Goal: Obtain resource: Download file/media

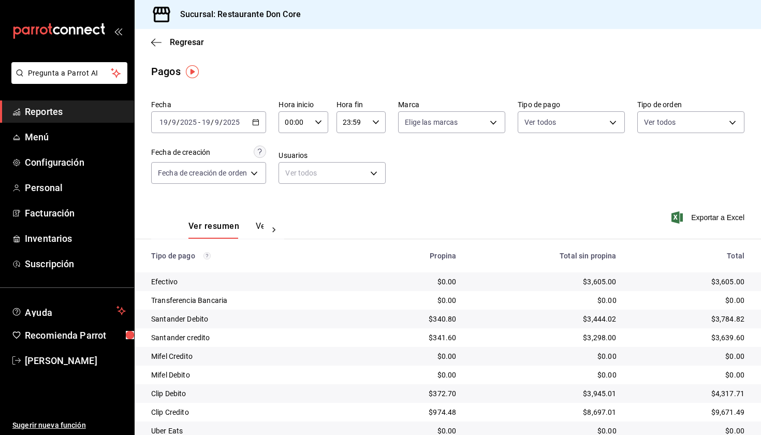
click at [85, 112] on span "Reportes" at bounding box center [75, 112] width 101 height 14
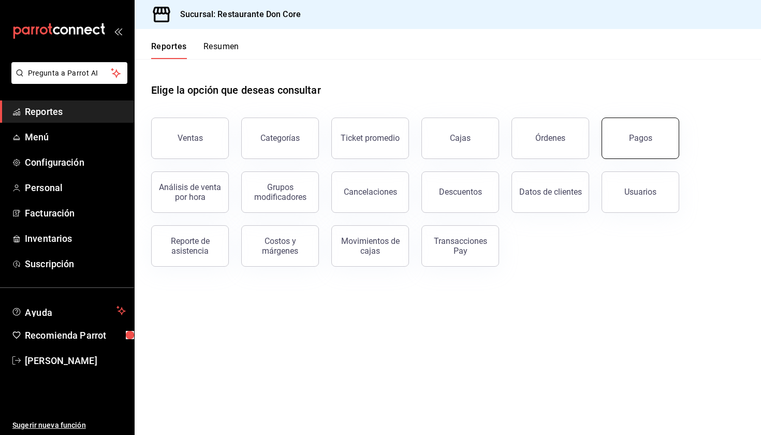
click at [406, 140] on div "Pagos" at bounding box center [640, 138] width 23 height 10
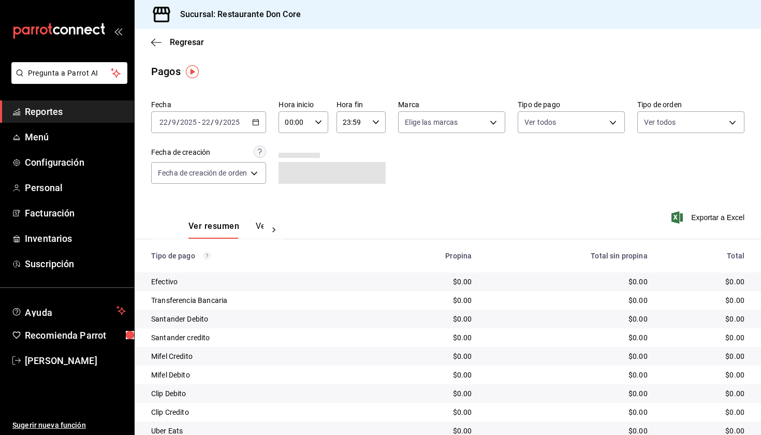
click at [221, 126] on span "/" at bounding box center [221, 122] width 3 height 8
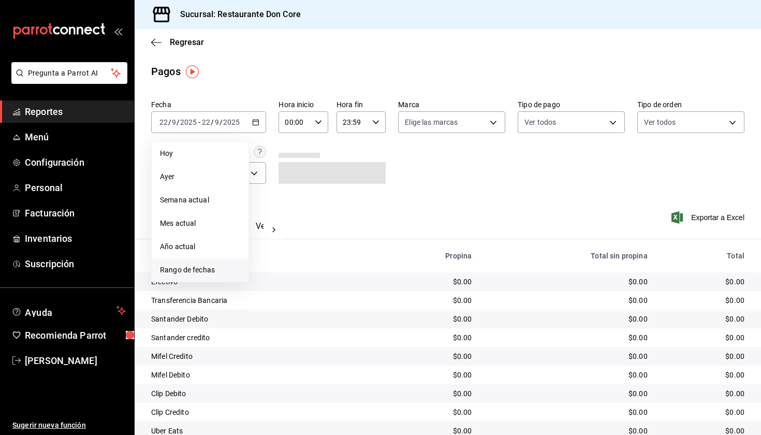
click at [217, 272] on span "Rango de fechas" at bounding box center [200, 270] width 80 height 11
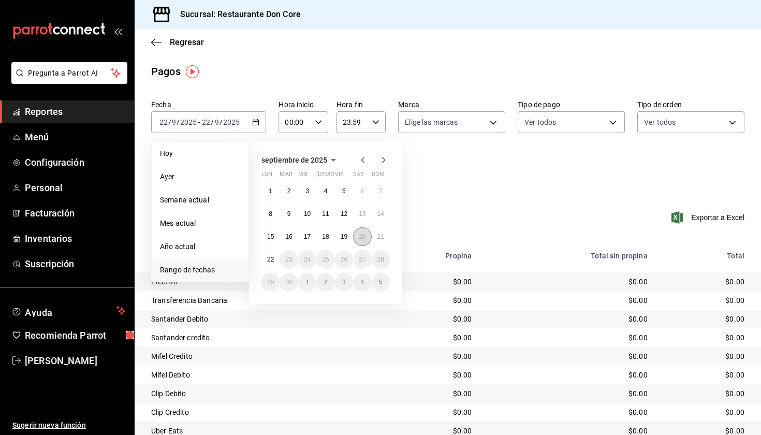
click at [365, 239] on abbr "20" at bounding box center [362, 236] width 7 height 7
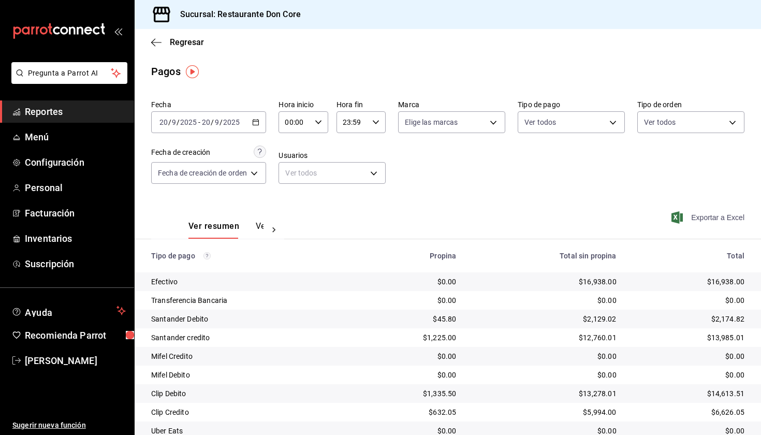
click at [406, 220] on span "Exportar a Excel" at bounding box center [709, 217] width 71 height 12
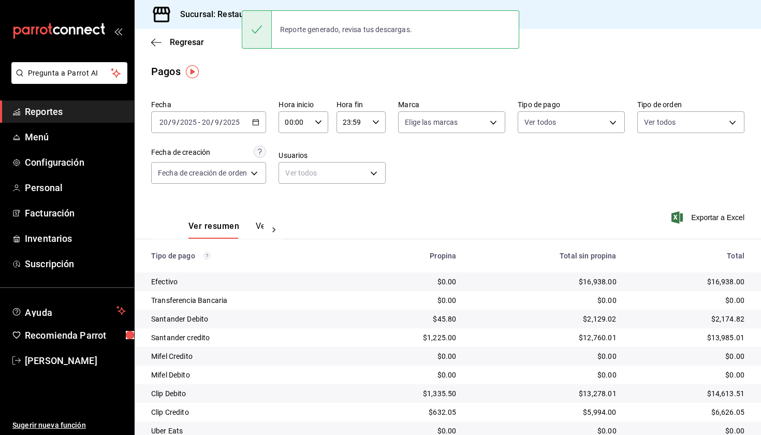
click at [259, 124] on icon "button" at bounding box center [255, 122] width 7 height 7
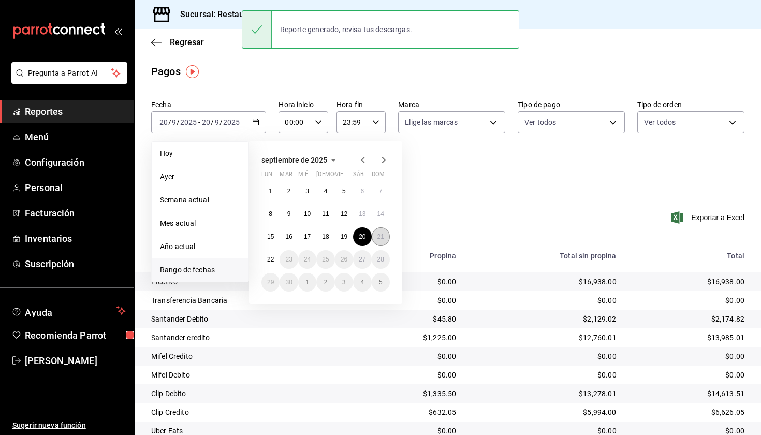
click at [380, 241] on button "21" at bounding box center [381, 236] width 18 height 19
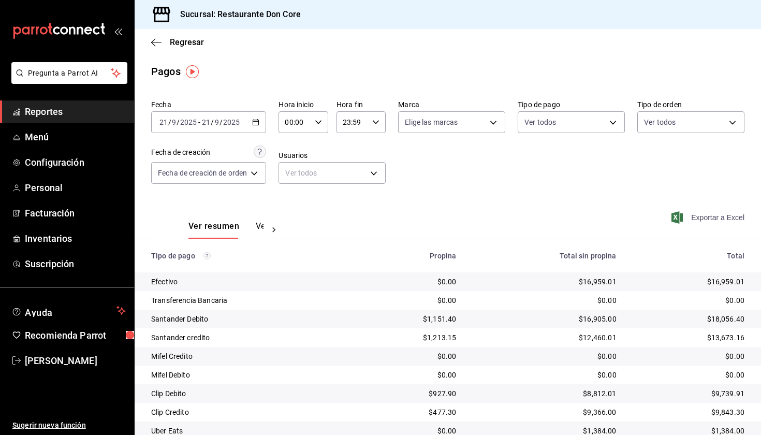
click at [406, 216] on span "Exportar a Excel" at bounding box center [709, 217] width 71 height 12
click at [80, 112] on span "Reportes" at bounding box center [75, 112] width 101 height 14
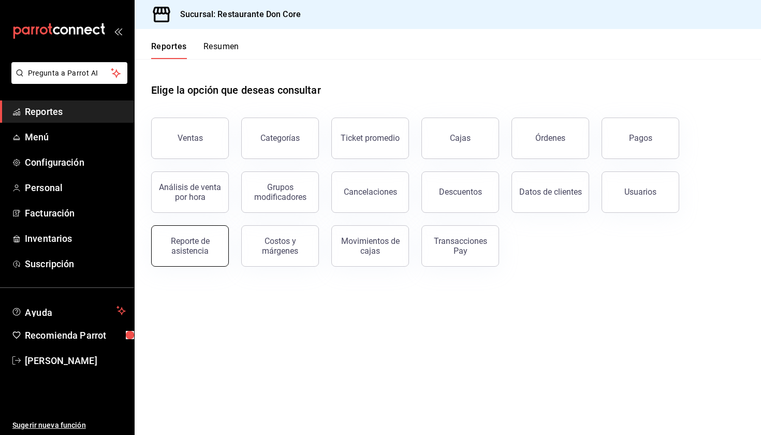
click at [203, 246] on div "Reporte de asistencia" at bounding box center [190, 246] width 64 height 20
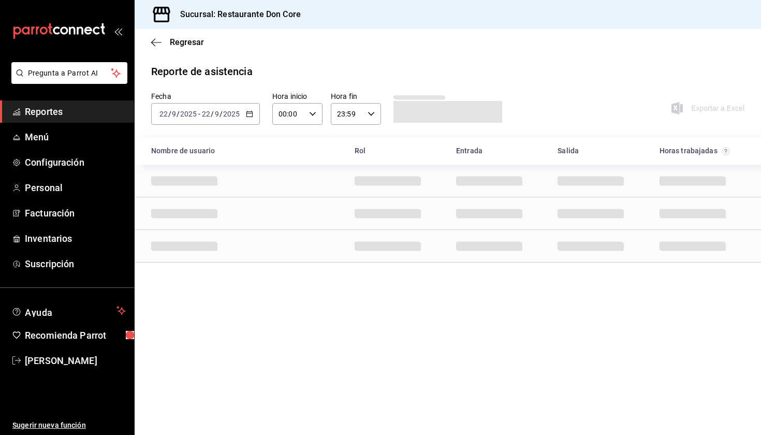
click at [252, 112] on \(Stroke\) "button" at bounding box center [250, 114] width 6 height 6
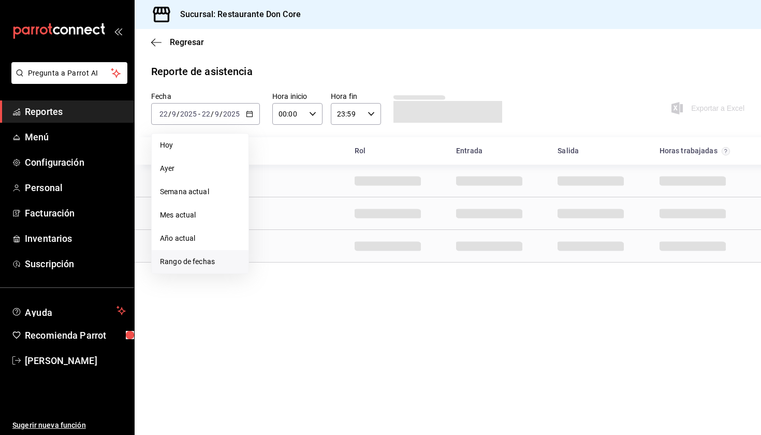
click at [224, 265] on span "Rango de fechas" at bounding box center [200, 261] width 80 height 11
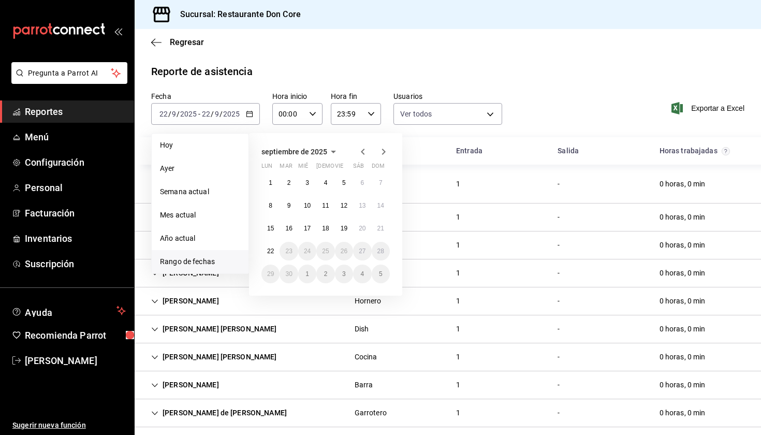
click at [291, 229] on abbr "16" at bounding box center [288, 228] width 7 height 7
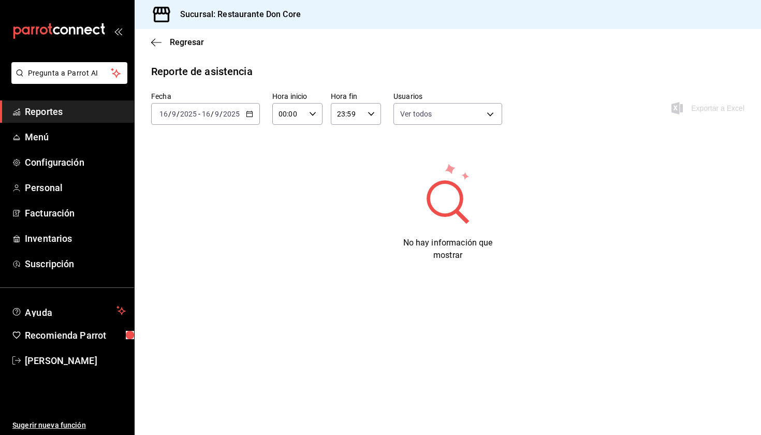
click at [252, 114] on icon "button" at bounding box center [249, 113] width 7 height 7
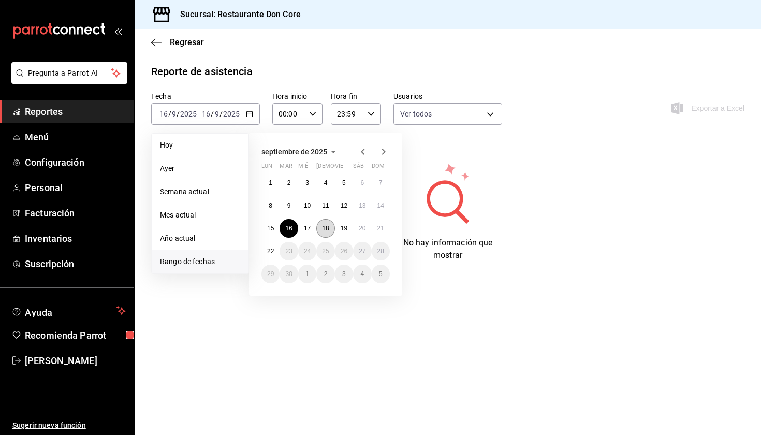
click at [328, 233] on button "18" at bounding box center [325, 228] width 18 height 19
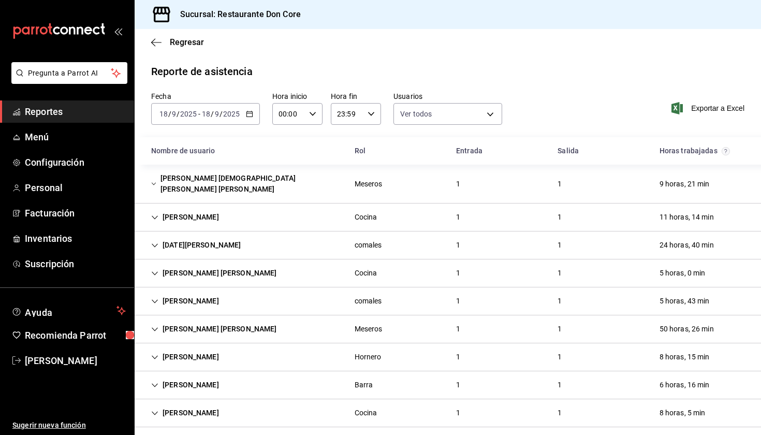
click at [249, 113] on \(Stroke\) "button" at bounding box center [250, 113] width 6 height 1
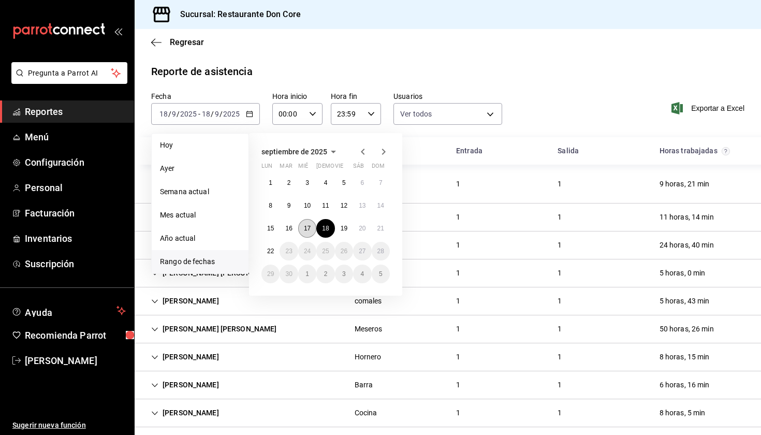
click at [305, 229] on abbr "17" at bounding box center [307, 228] width 7 height 7
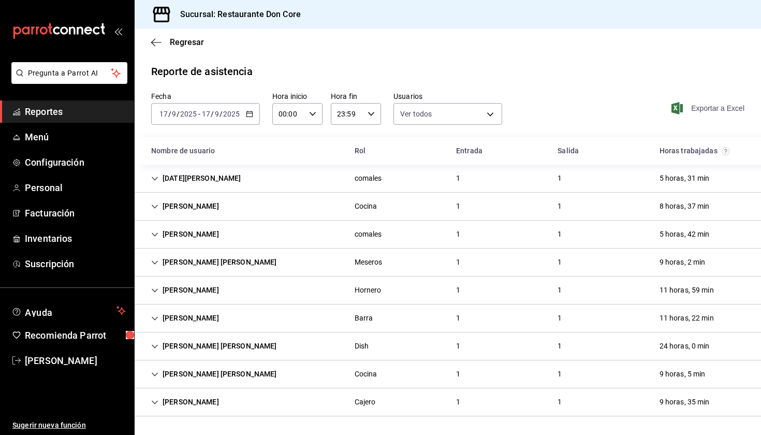
click at [406, 106] on span "Exportar a Excel" at bounding box center [709, 108] width 71 height 12
click at [250, 117] on \(Stroke\) "button" at bounding box center [250, 114] width 6 height 6
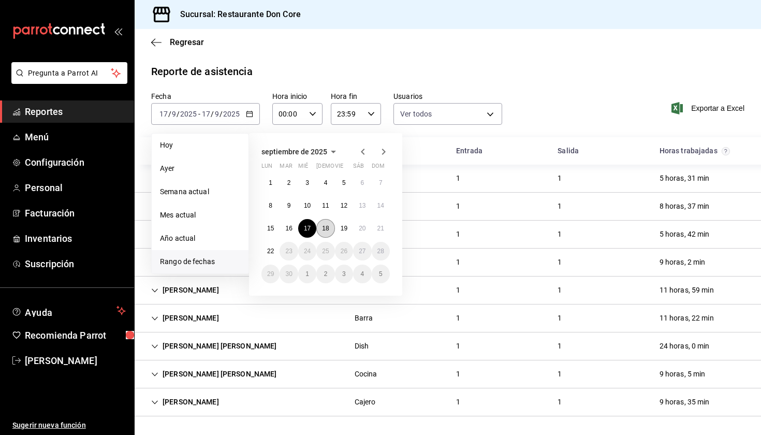
click at [322, 227] on button "18" at bounding box center [325, 228] width 18 height 19
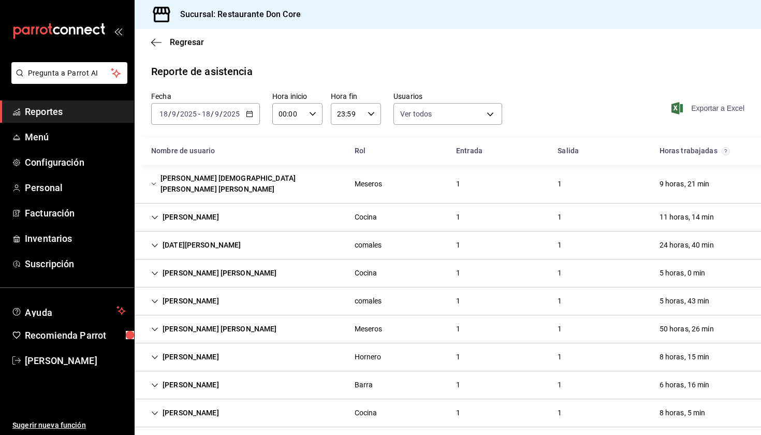
click at [406, 107] on span "Exportar a Excel" at bounding box center [709, 108] width 71 height 12
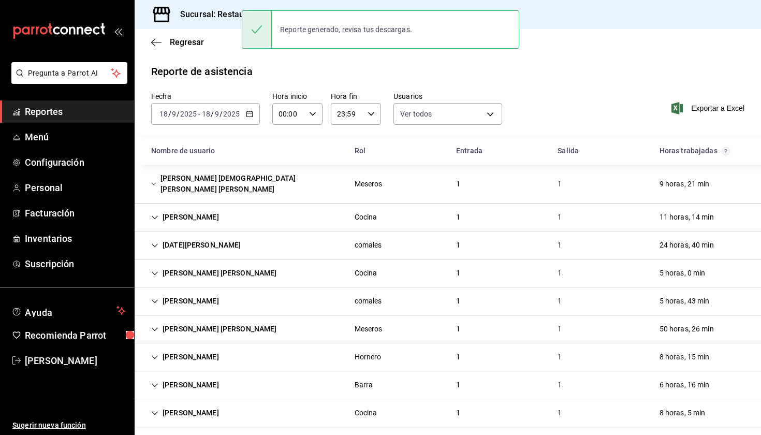
click at [249, 114] on icon "button" at bounding box center [249, 113] width 7 height 7
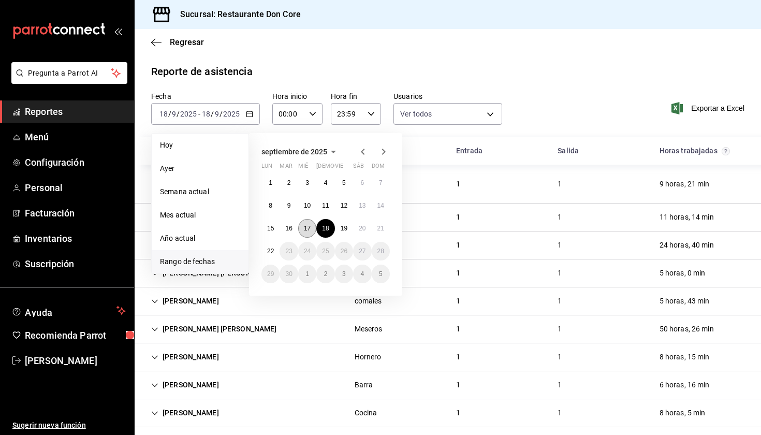
click at [305, 232] on abbr "17" at bounding box center [307, 228] width 7 height 7
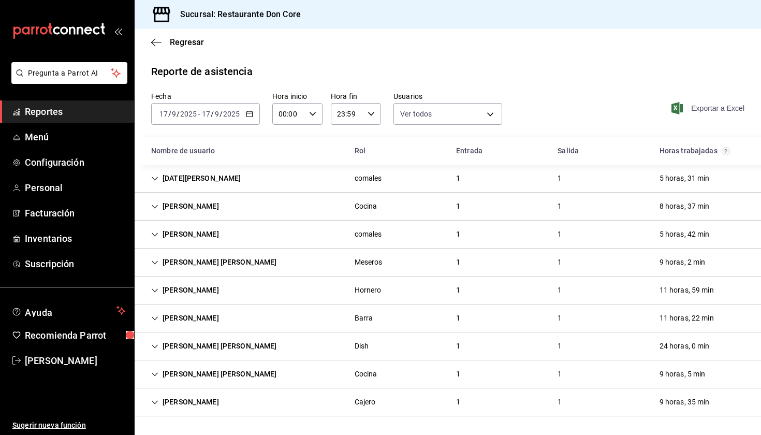
click at [406, 110] on span "Exportar a Excel" at bounding box center [709, 108] width 71 height 12
click at [406, 72] on div "Reporte de asistencia" at bounding box center [448, 72] width 594 height 16
click at [250, 115] on icon "button" at bounding box center [249, 113] width 7 height 7
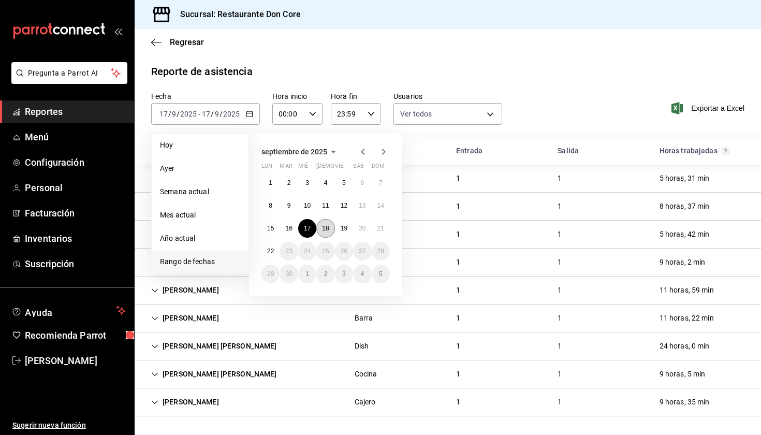
click at [328, 230] on abbr "18" at bounding box center [325, 228] width 7 height 7
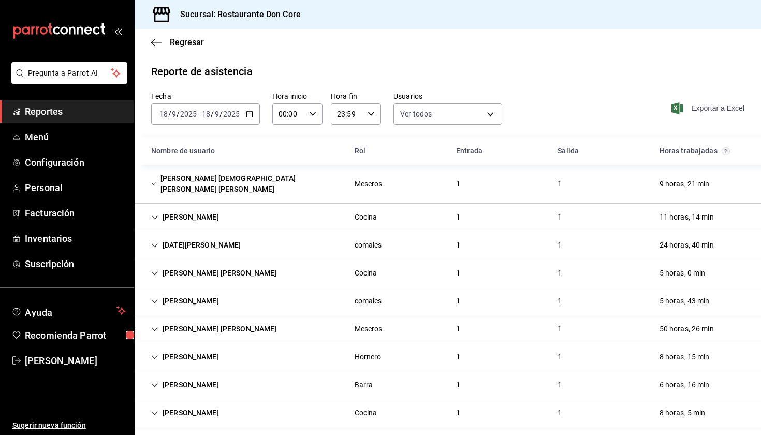
click at [406, 107] on span "Exportar a Excel" at bounding box center [709, 108] width 71 height 12
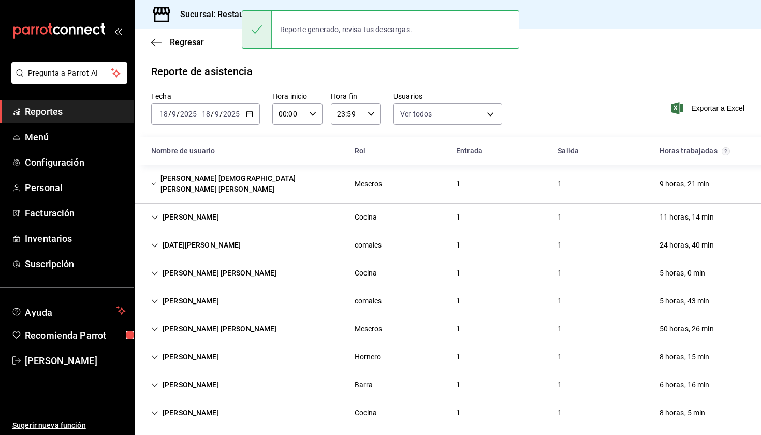
click at [252, 117] on \(Stroke\) "button" at bounding box center [250, 114] width 6 height 6
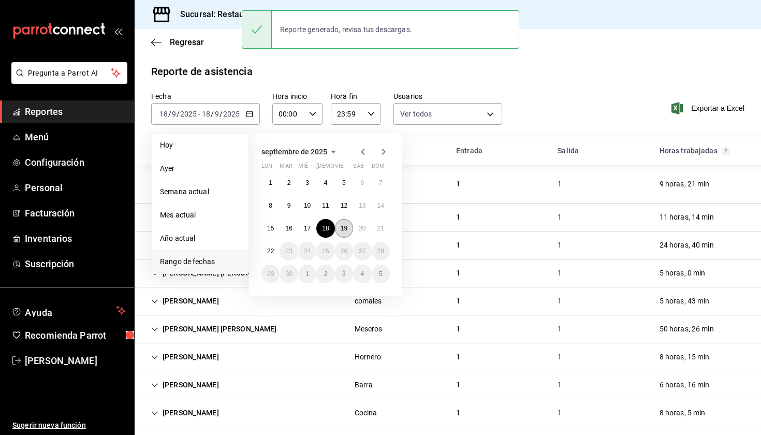
click at [347, 232] on abbr "19" at bounding box center [344, 228] width 7 height 7
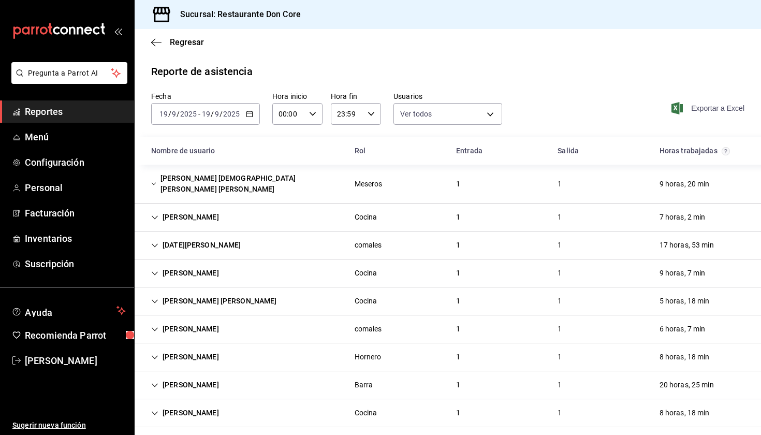
click at [406, 109] on span "Exportar a Excel" at bounding box center [709, 108] width 71 height 12
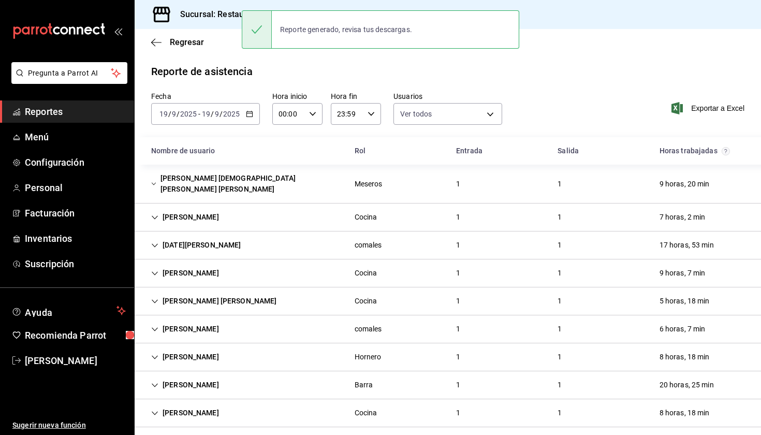
click at [250, 115] on icon "button" at bounding box center [249, 113] width 7 height 7
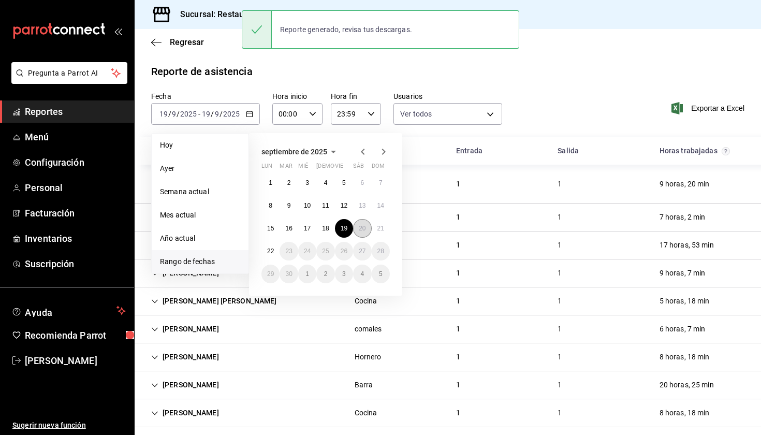
click at [365, 232] on abbr "20" at bounding box center [362, 228] width 7 height 7
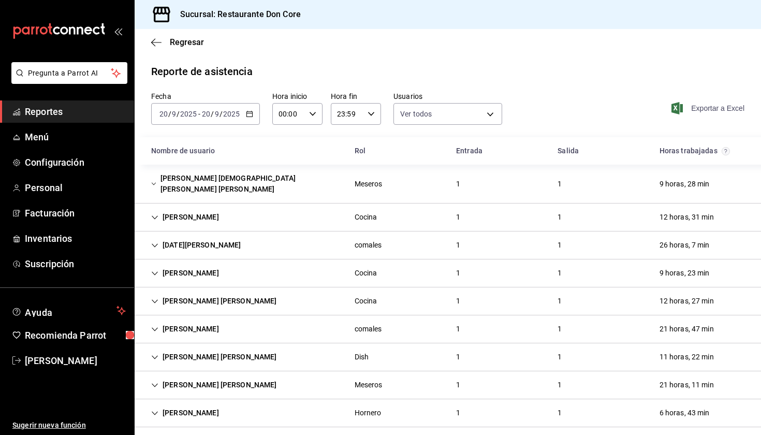
click at [406, 108] on span "Exportar a Excel" at bounding box center [709, 108] width 71 height 12
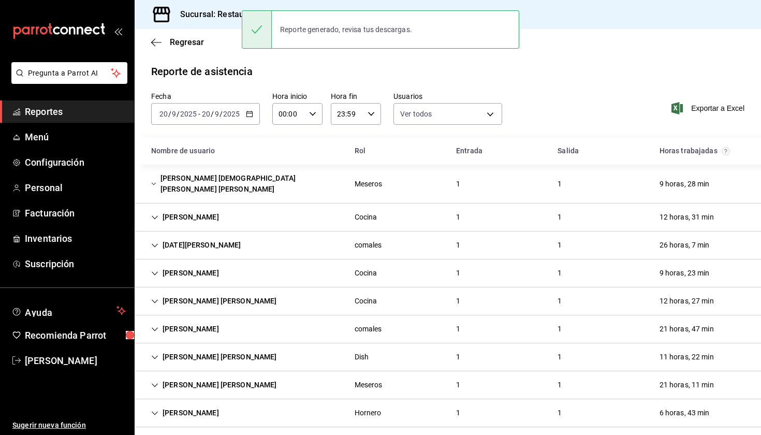
click at [249, 115] on icon "button" at bounding box center [249, 113] width 7 height 7
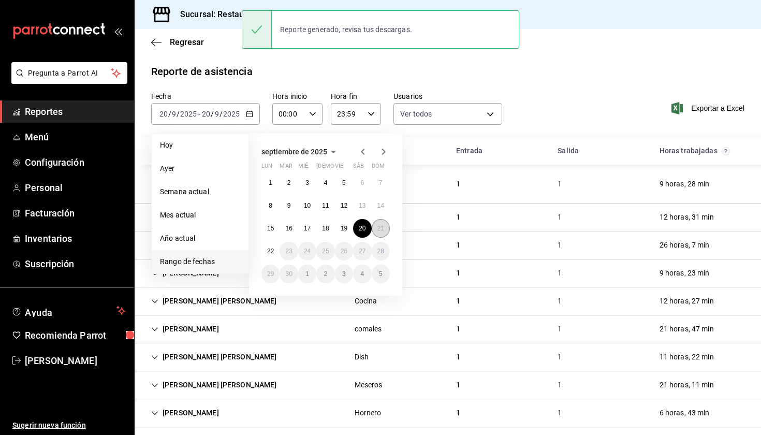
click at [383, 232] on abbr "21" at bounding box center [381, 228] width 7 height 7
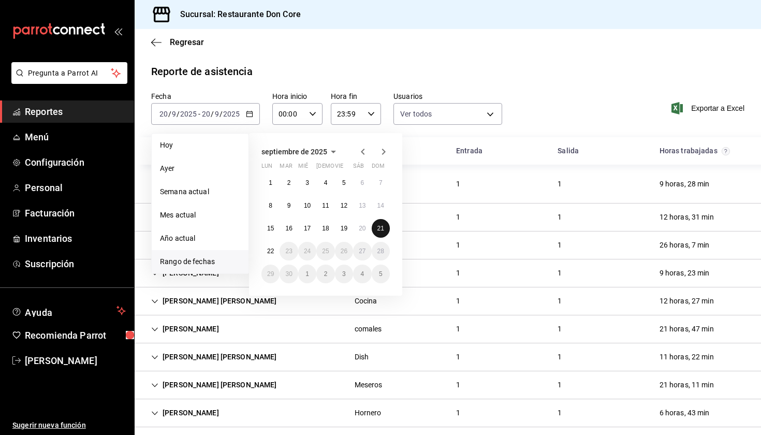
click at [383, 232] on abbr "21" at bounding box center [381, 228] width 7 height 7
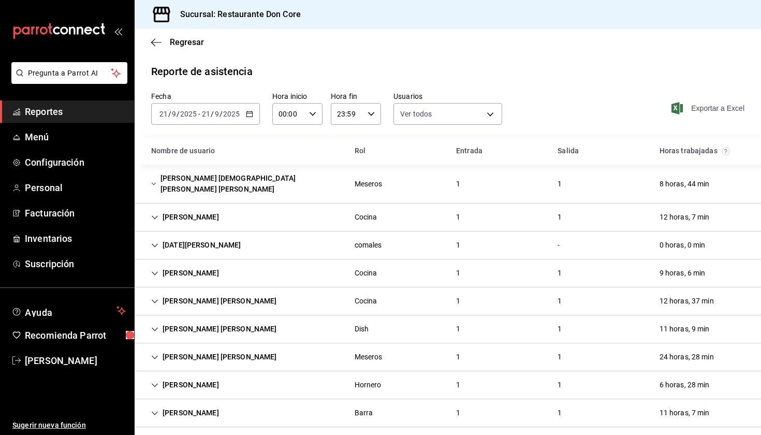
click at [406, 109] on span "Exportar a Excel" at bounding box center [709, 108] width 71 height 12
